Goal: Task Accomplishment & Management: Use online tool/utility

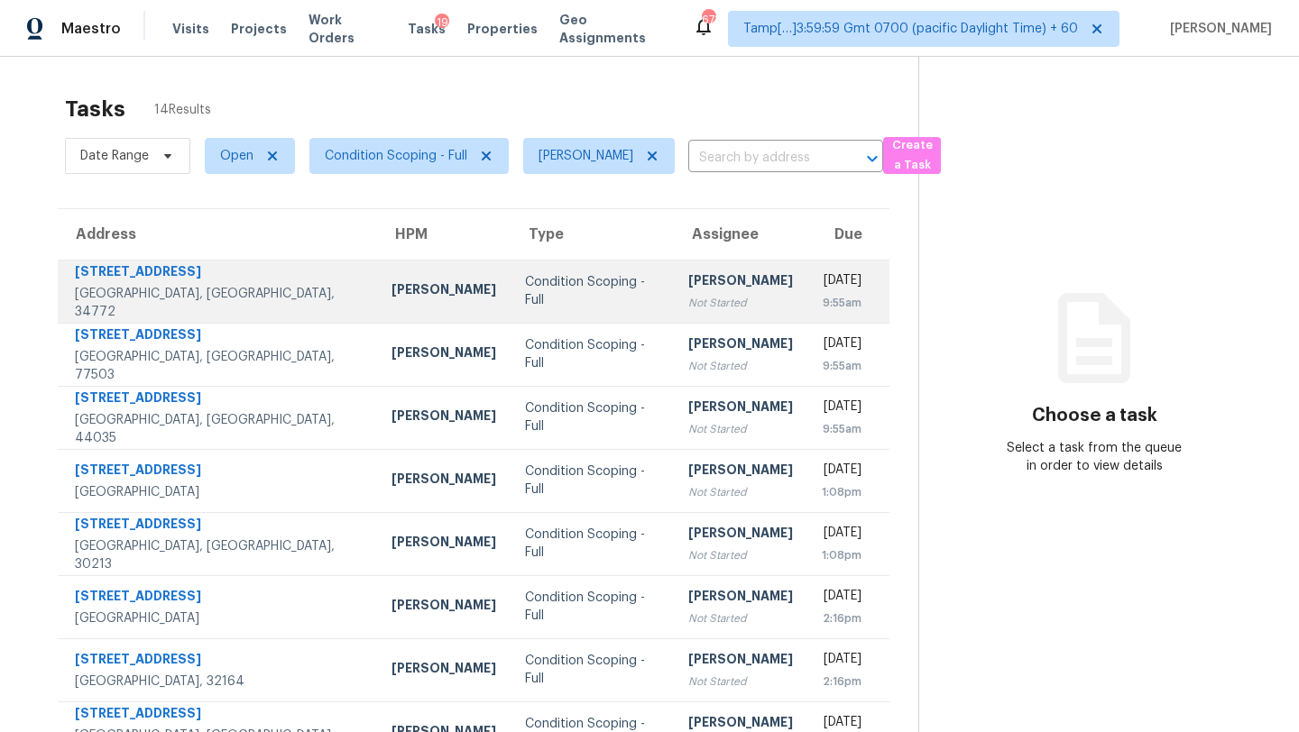
click at [688, 284] on div "[PERSON_NAME]" at bounding box center [740, 282] width 105 height 23
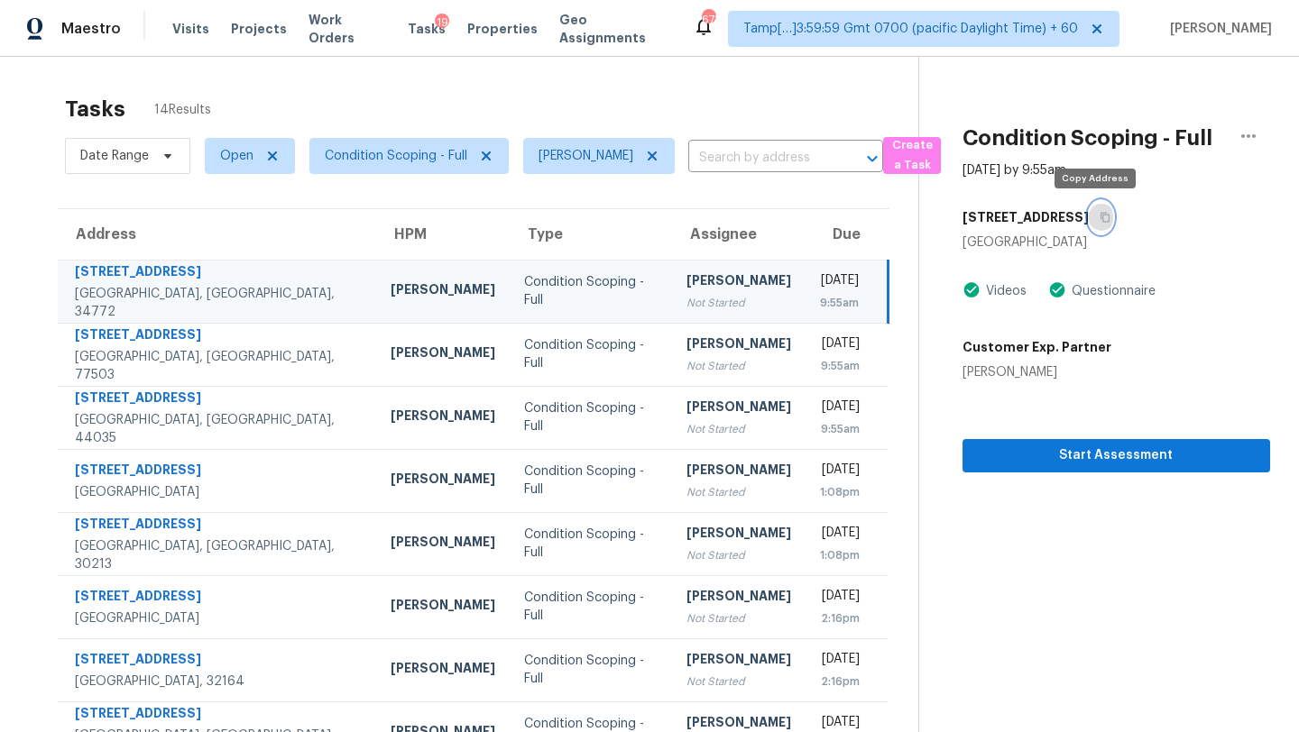
click at [1099, 222] on icon "button" at bounding box center [1104, 217] width 11 height 11
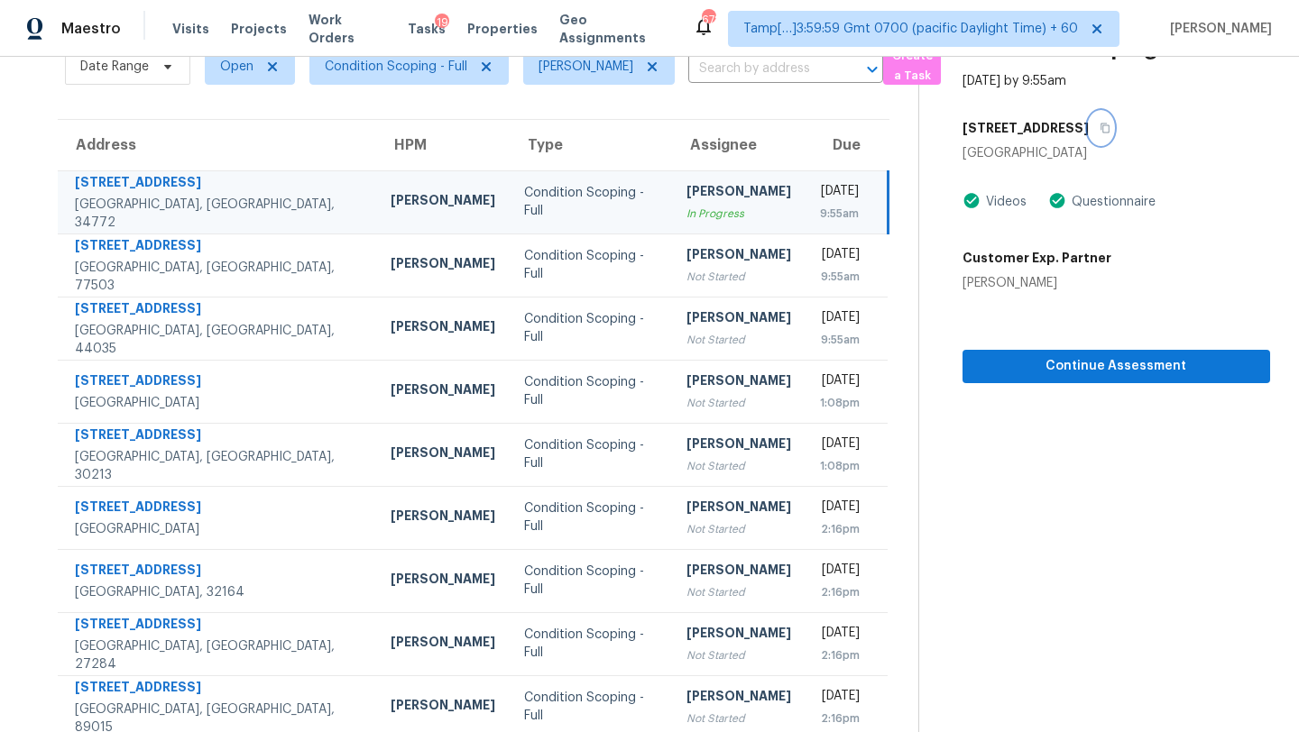
scroll to position [105, 0]
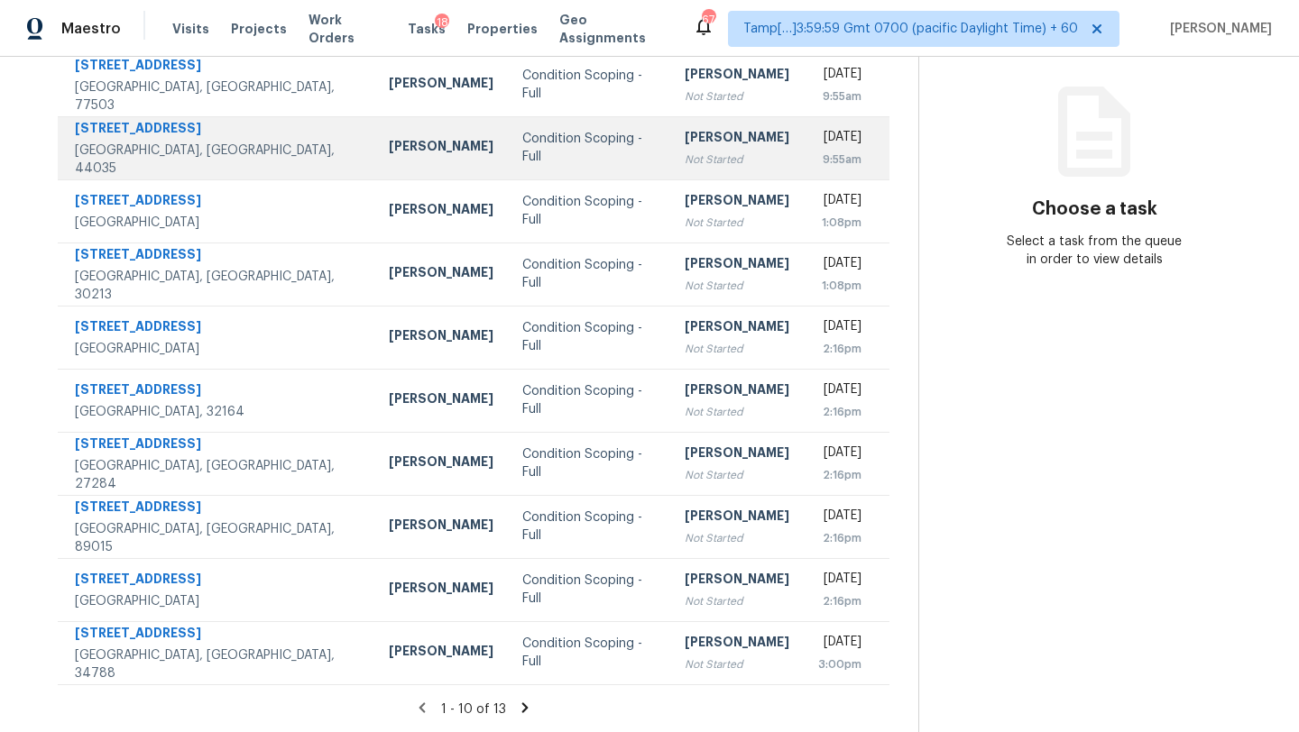
scroll to position [126, 0]
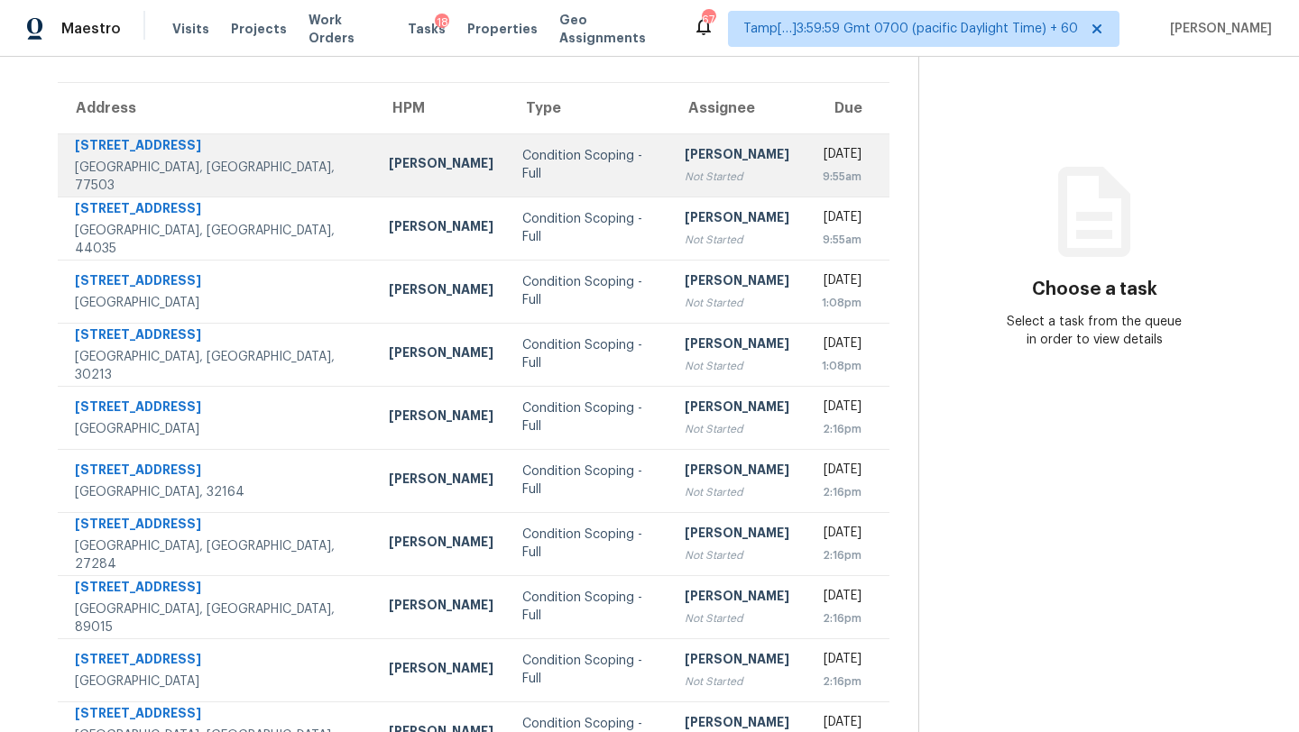
click at [684, 181] on div "Not Started" at bounding box center [736, 177] width 105 height 18
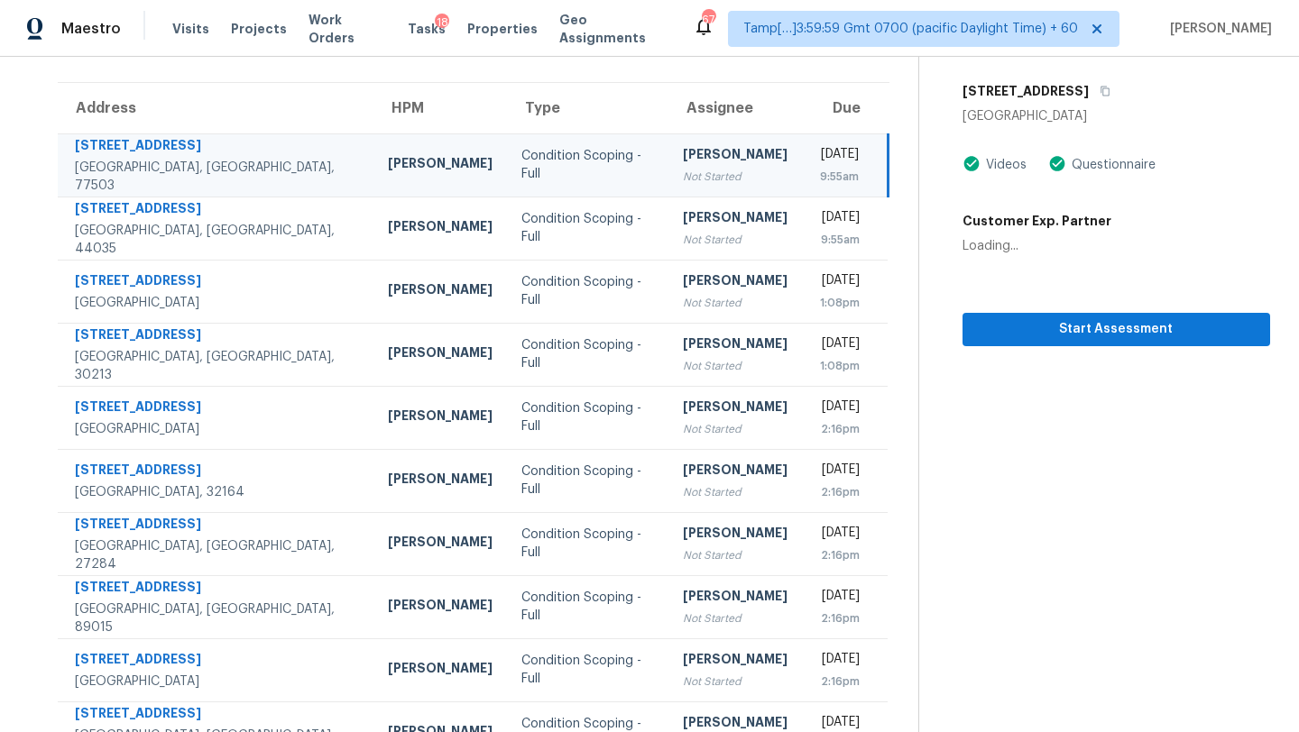
scroll to position [0, 0]
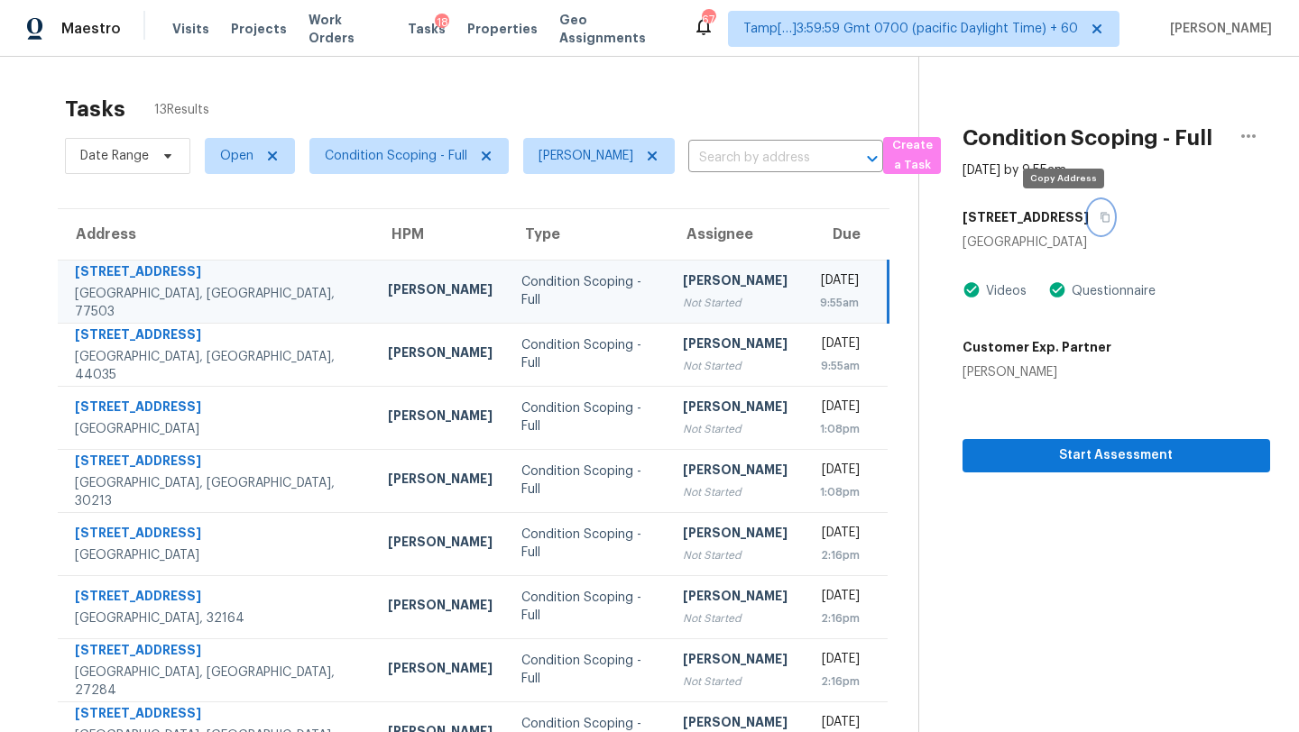
click at [1088, 209] on button "button" at bounding box center [1100, 217] width 24 height 32
